Goal: Transaction & Acquisition: Purchase product/service

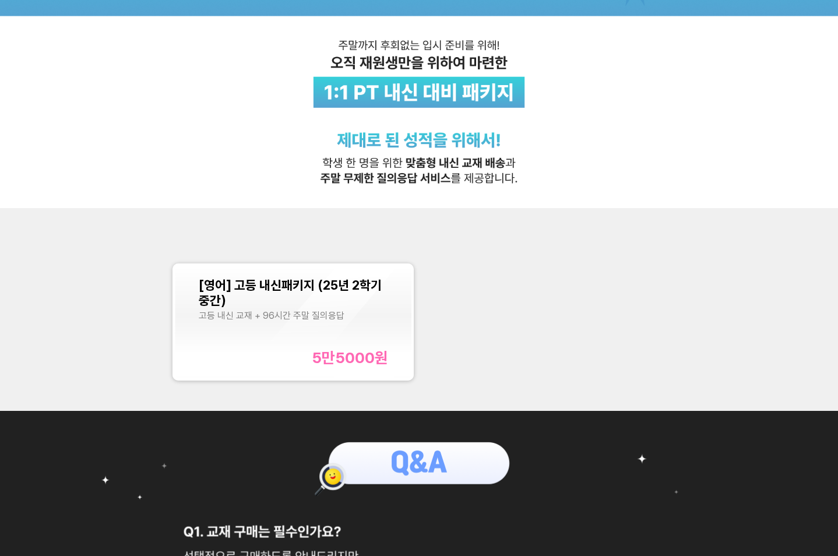
scroll to position [175, 0]
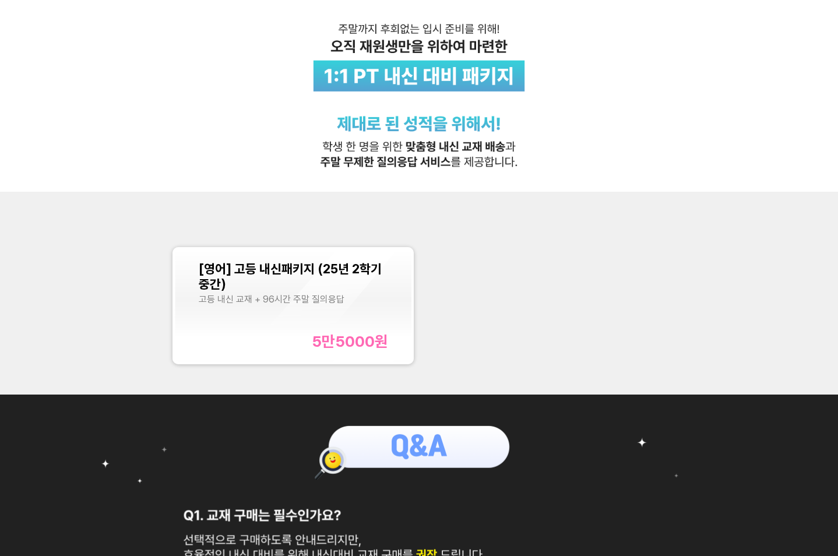
click at [265, 294] on div "고등 내신 교재 + 96시간 주말 질의응답" at bounding box center [293, 299] width 189 height 11
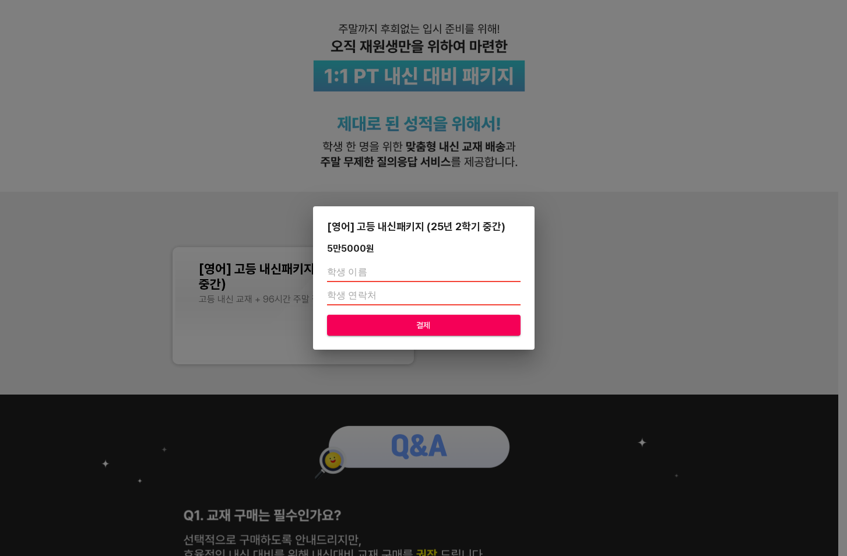
click at [368, 269] on input "text" at bounding box center [424, 273] width 194 height 19
type input "r"
type input "구지환"
click at [364, 293] on input "number" at bounding box center [424, 296] width 194 height 19
type input "01043249512"
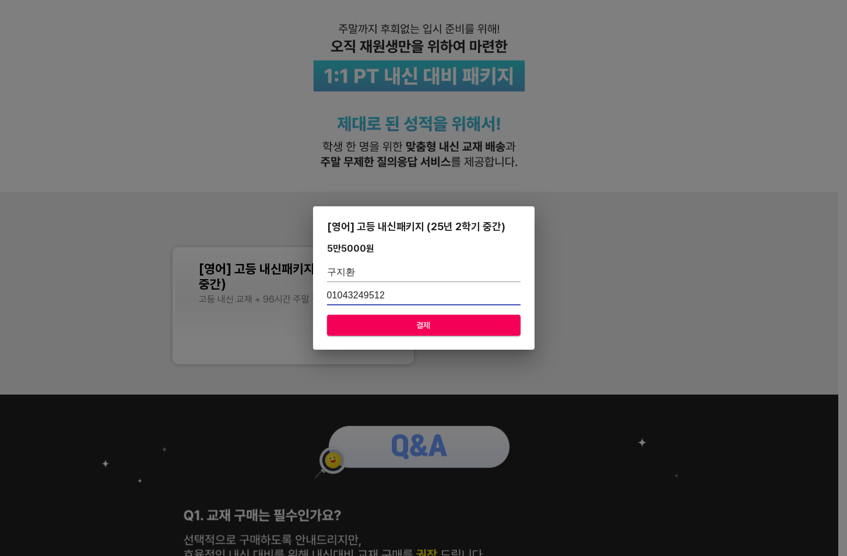
click at [426, 330] on span "결제" at bounding box center [423, 325] width 175 height 15
